Goal: Navigation & Orientation: Find specific page/section

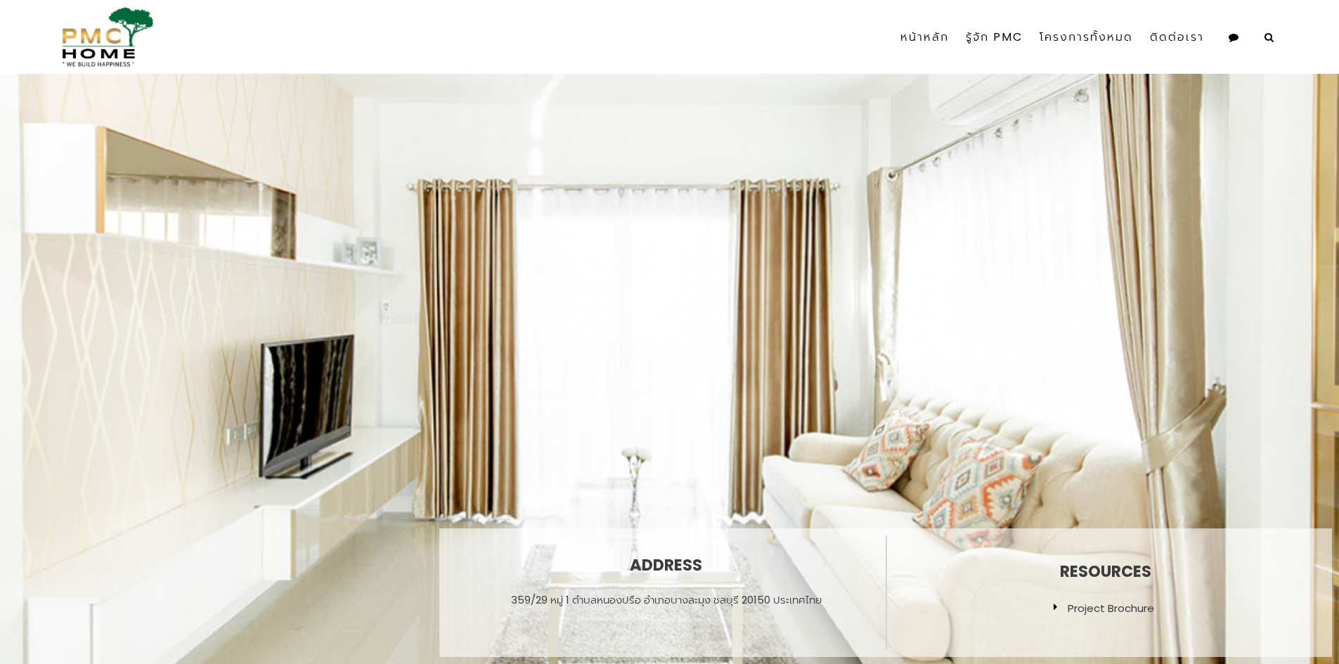
click at [1323, 367] on div "Address 359/29 หมู่ 1 ตำบลหนองปรือ อำเภอบางละมุง ชลบุรี 20150 ประเทศไทย Resourc…" at bounding box center [669, 369] width 1339 height 590
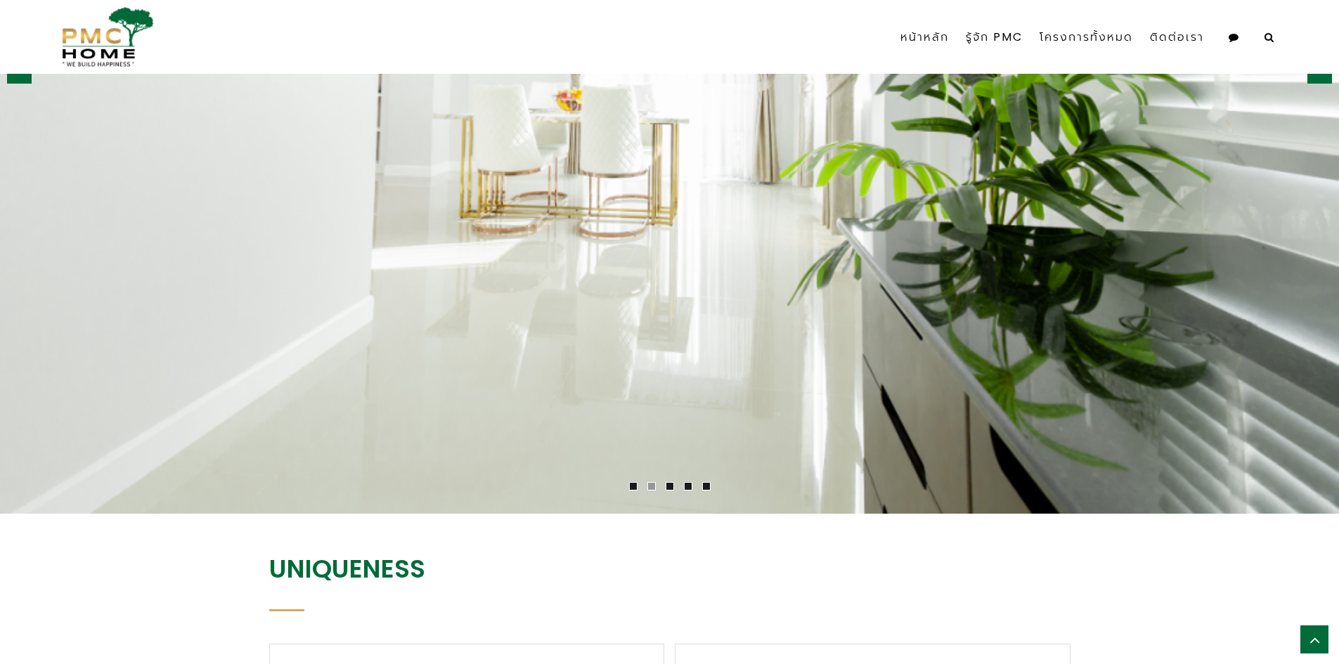
scroll to position [2179, 0]
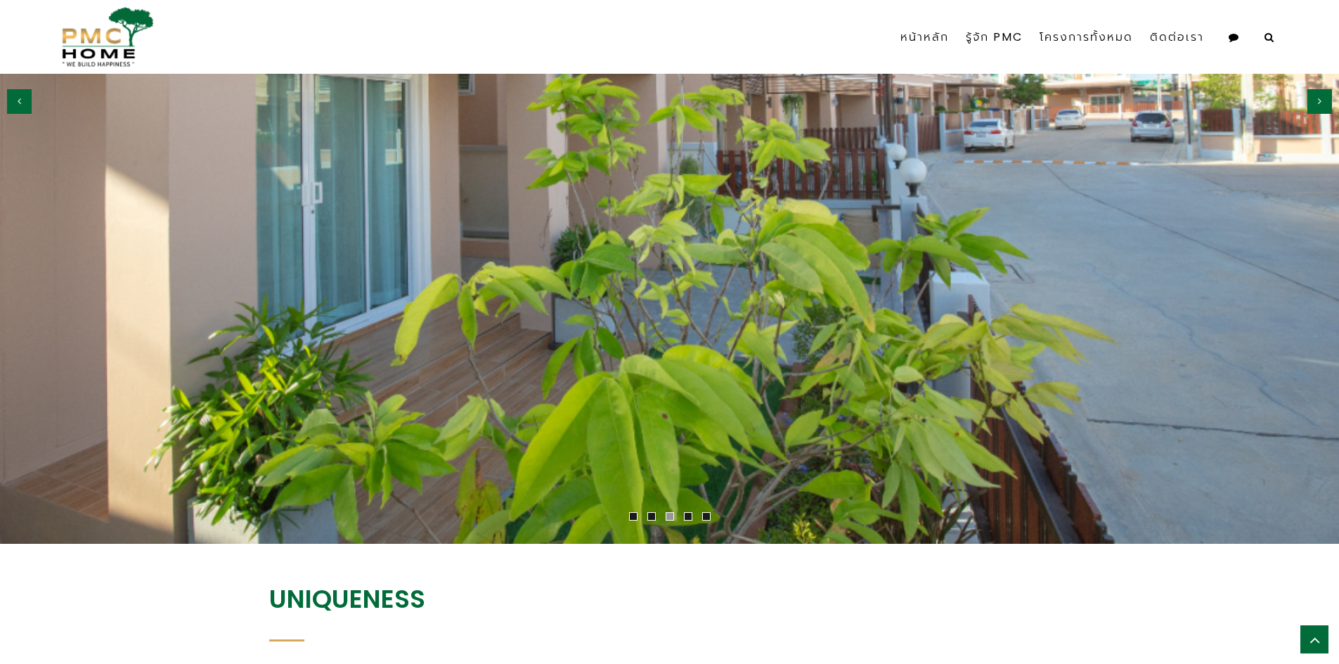
click at [866, 335] on img at bounding box center [669, 97] width 1339 height 893
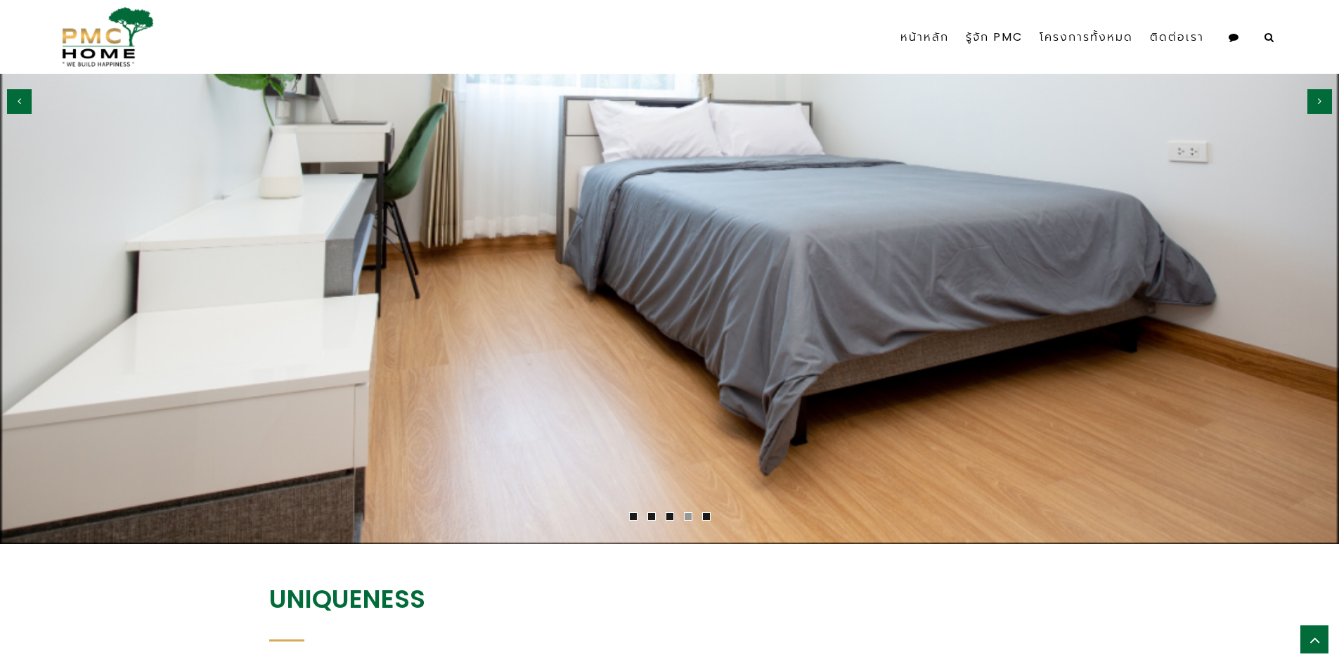
click at [915, 341] on img at bounding box center [669, 97] width 1339 height 893
click at [1095, 305] on img at bounding box center [669, 97] width 1339 height 893
click at [1322, 95] on button "button" at bounding box center [1319, 101] width 25 height 25
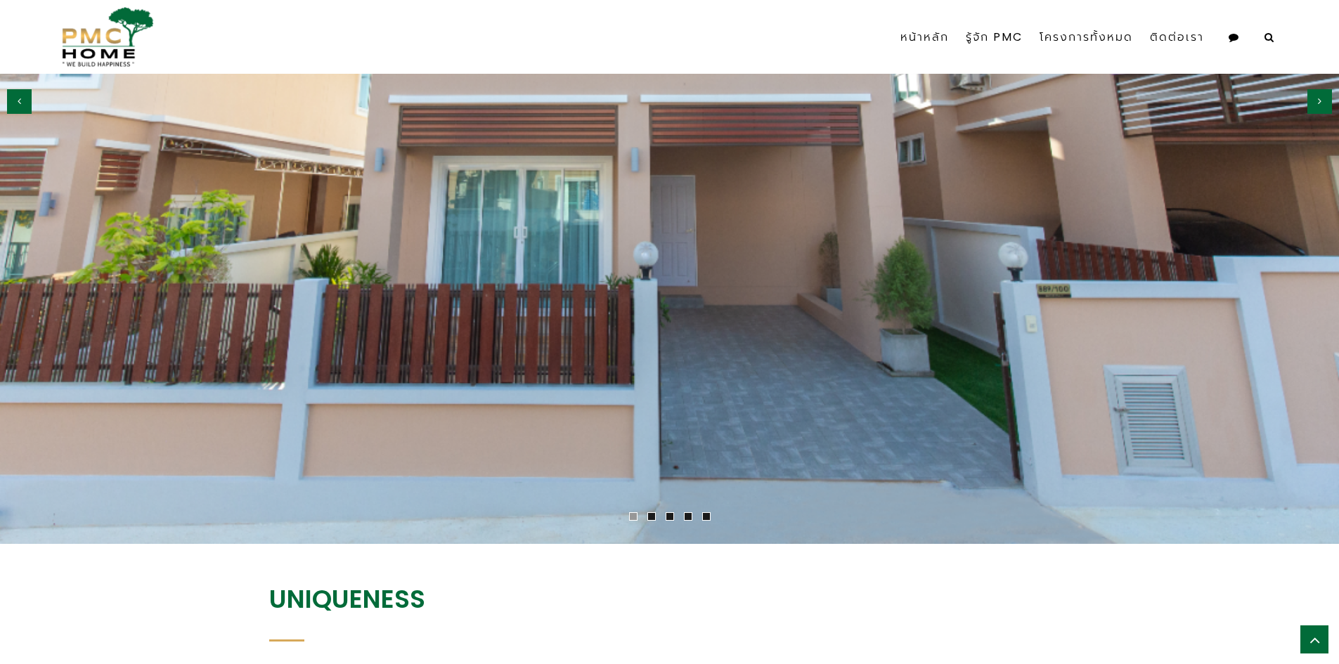
click at [1314, 99] on button "button" at bounding box center [1319, 101] width 25 height 25
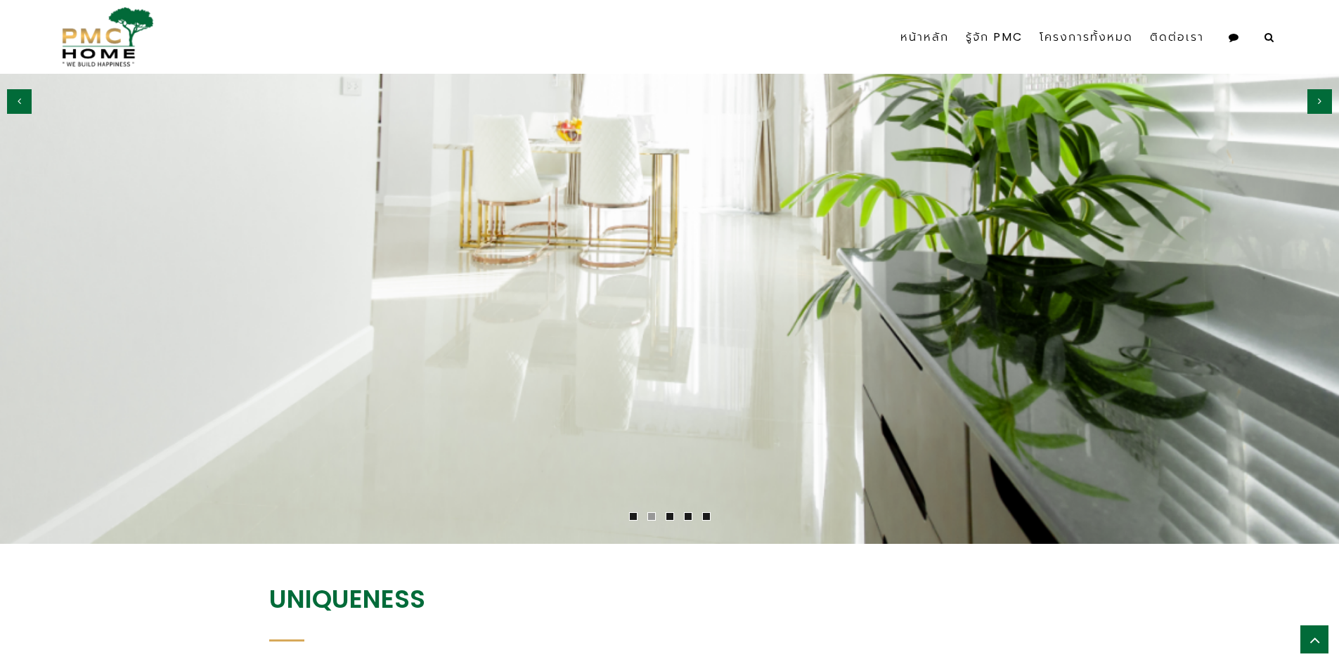
click at [1314, 99] on button "button" at bounding box center [1319, 101] width 25 height 25
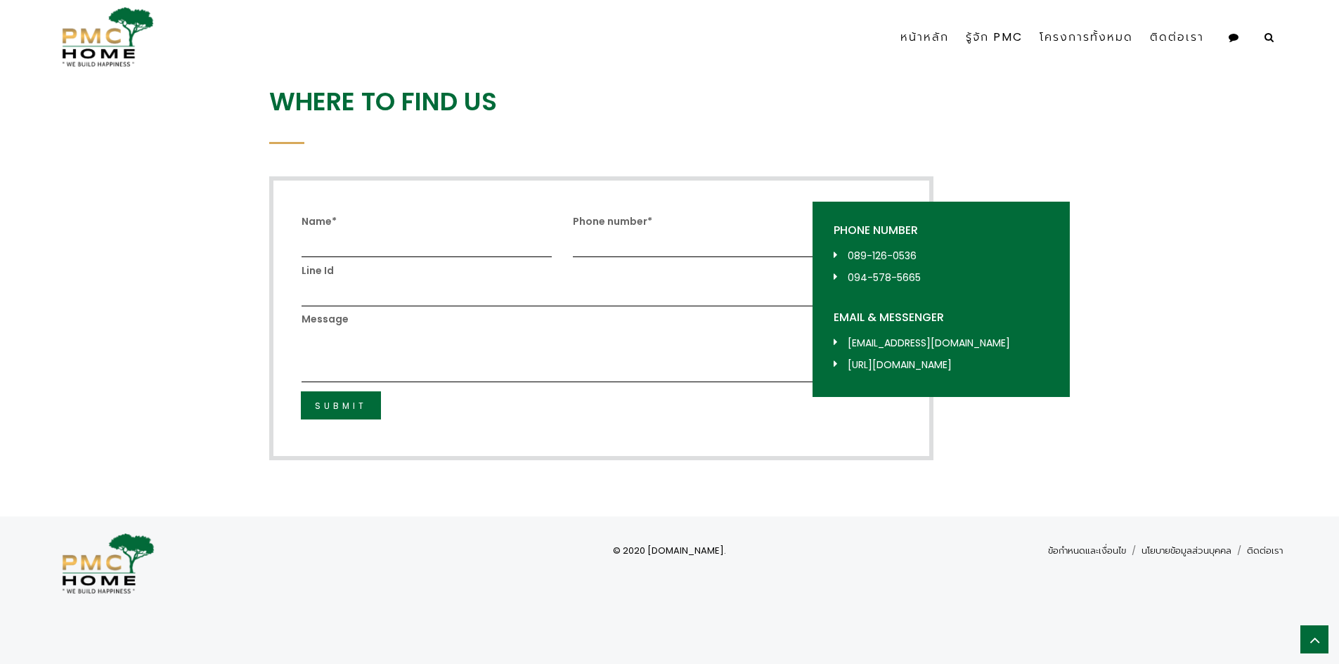
scroll to position [2215, 0]
